Goal: Task Accomplishment & Management: Manage account settings

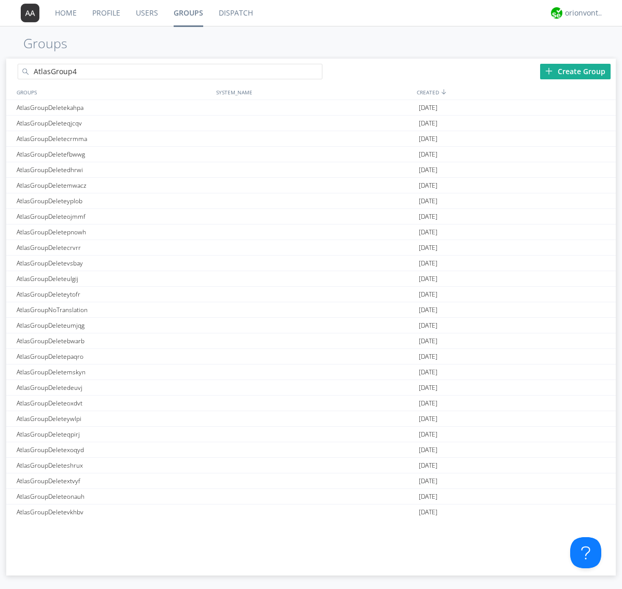
type input "AtlasGroup4"
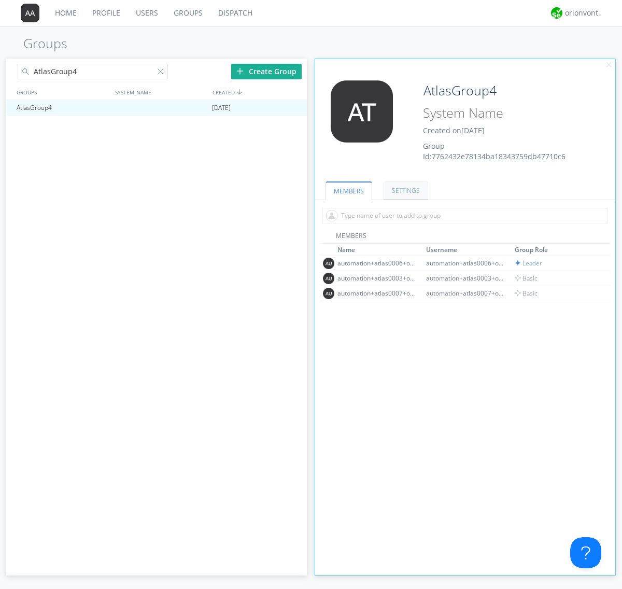
click at [404, 190] on link "SETTINGS" at bounding box center [405, 190] width 45 height 18
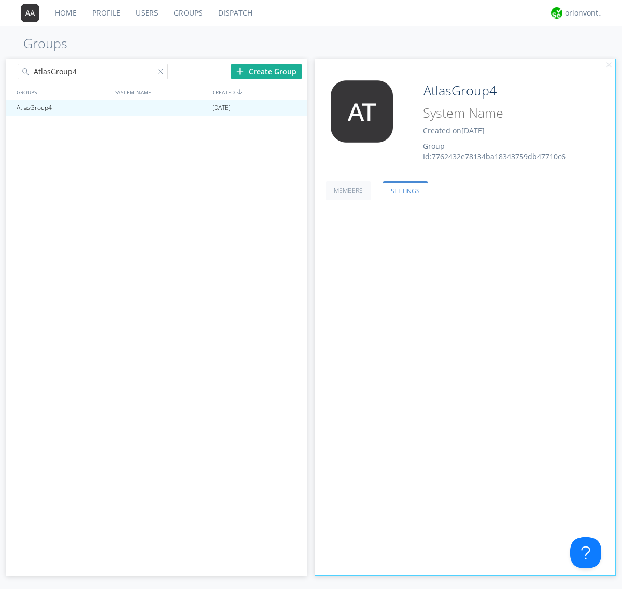
click at [0, 0] on span at bounding box center [0, 0] width 0 height 0
click at [0, 0] on input "radio" at bounding box center [0, 0] width 0 height 0
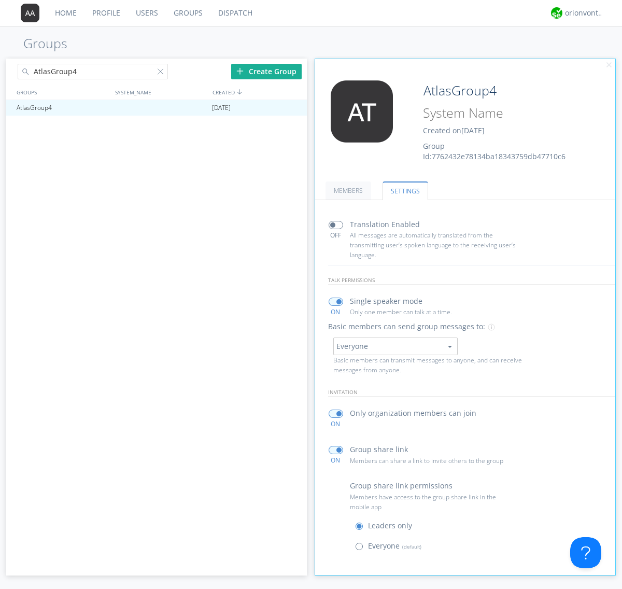
click at [361, 548] on span at bounding box center [361, 548] width 13 height 13
click at [0, 0] on input "radio" at bounding box center [0, 0] width 0 height 0
click at [581, 13] on div "orionvontas+atlas+automation+org2" at bounding box center [584, 13] width 39 height 10
